Goal: Navigation & Orientation: Find specific page/section

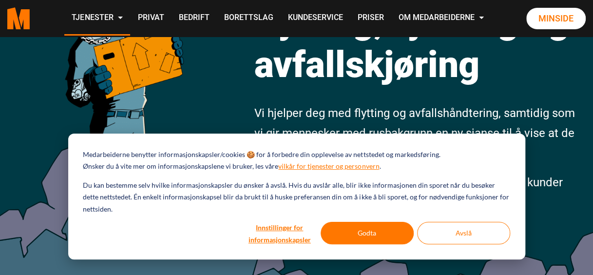
scroll to position [83, 0]
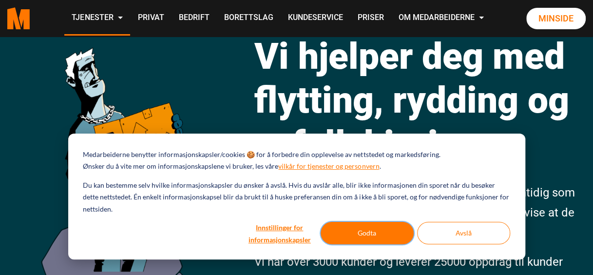
click at [392, 229] on button "Godta" at bounding box center [367, 233] width 93 height 22
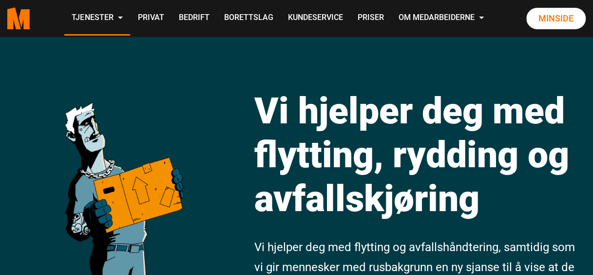
scroll to position [28, 0]
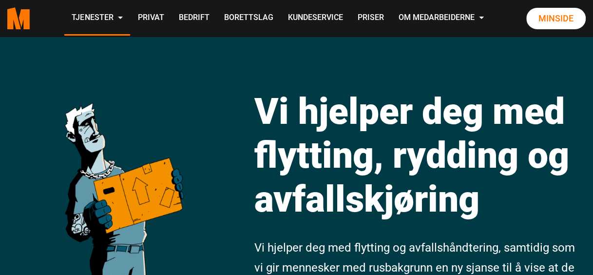
click at [393, 133] on h1 "Vi hjelper deg med flytting, rydding og avfallskjøring" at bounding box center [421, 155] width 332 height 132
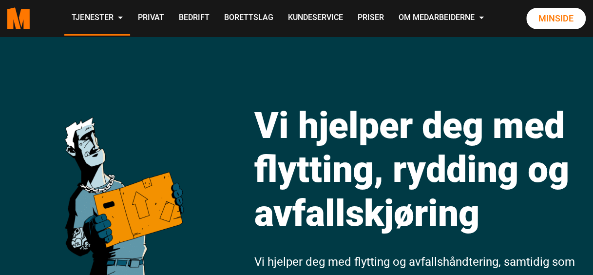
scroll to position [0, 0]
